Goal: Information Seeking & Learning: Learn about a topic

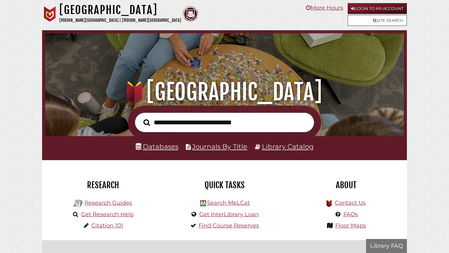
scroll to position [118, 355]
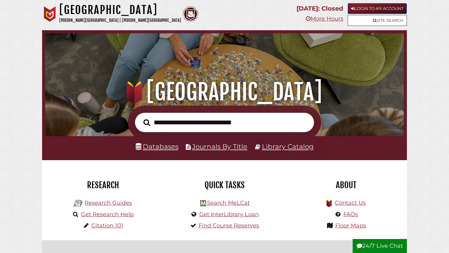
click at [378, 9] on link "Login to My Account" at bounding box center [376, 8] width 59 height 11
click at [191, 120] on input "text" at bounding box center [224, 122] width 179 height 20
type input "**********"
click at [140, 117] on button "Search" at bounding box center [146, 122] width 13 height 10
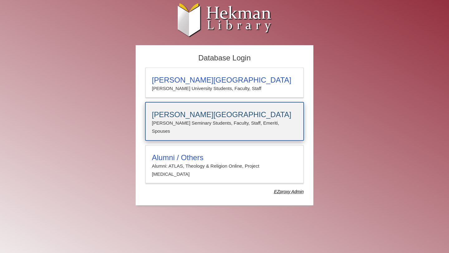
click at [224, 118] on h3 "Calvin Theological Seminary" at bounding box center [224, 114] width 145 height 9
